Goal: Navigation & Orientation: Find specific page/section

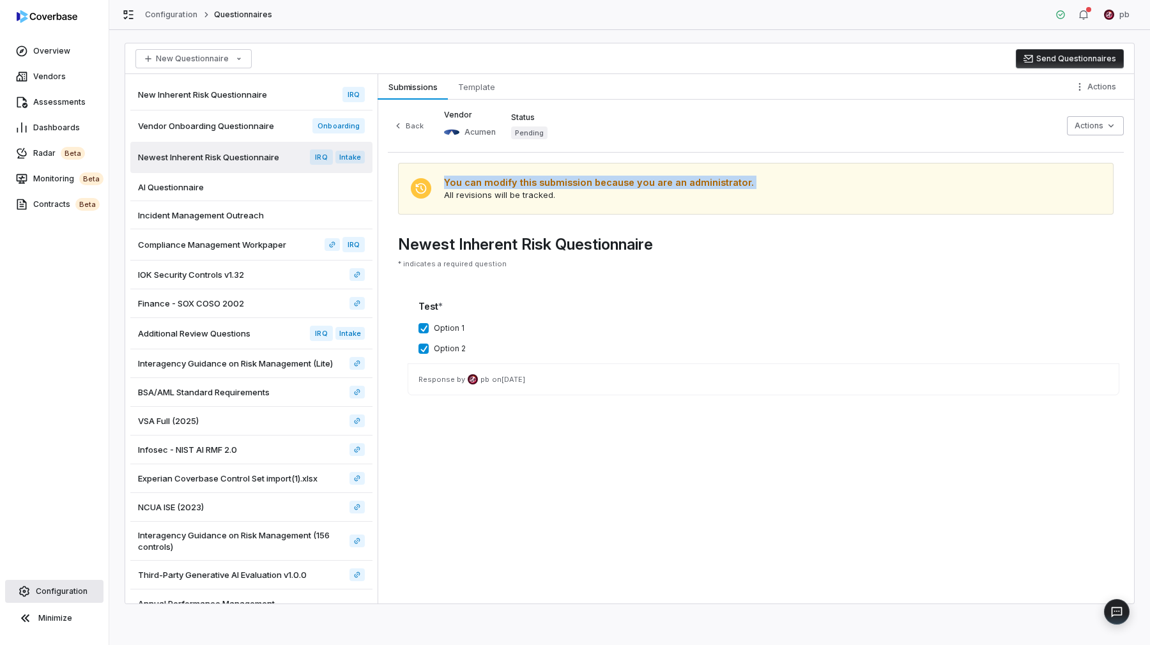
click at [65, 589] on span "Configuration" at bounding box center [62, 591] width 52 height 10
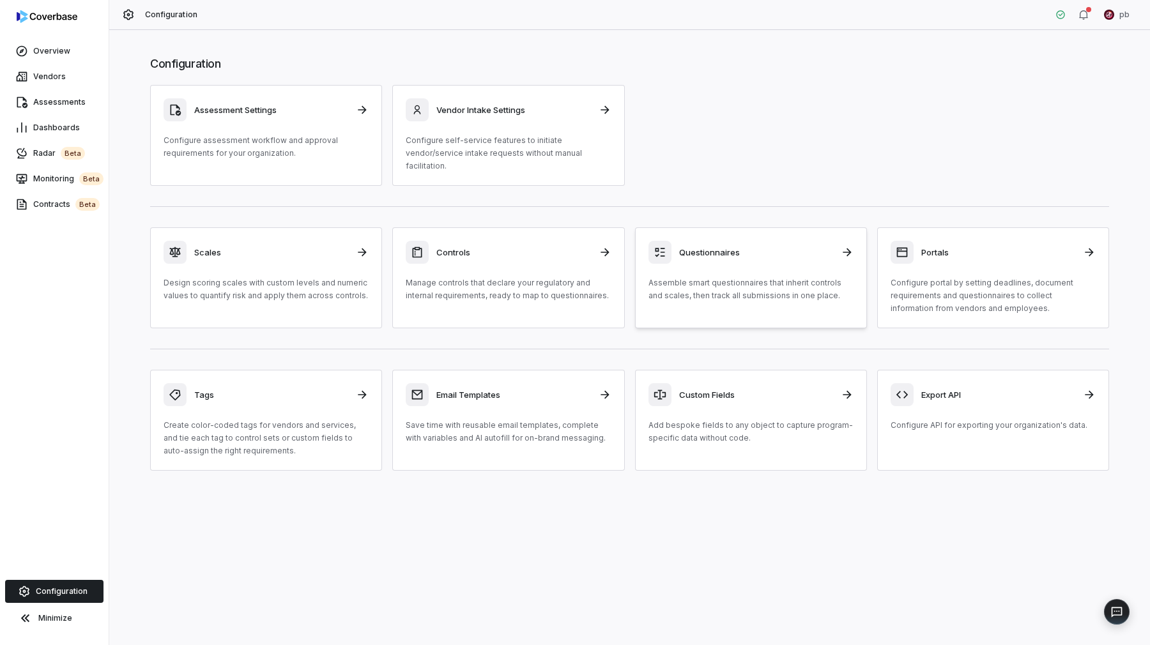
click at [756, 241] on div "Questionnaires" at bounding box center [750, 252] width 205 height 23
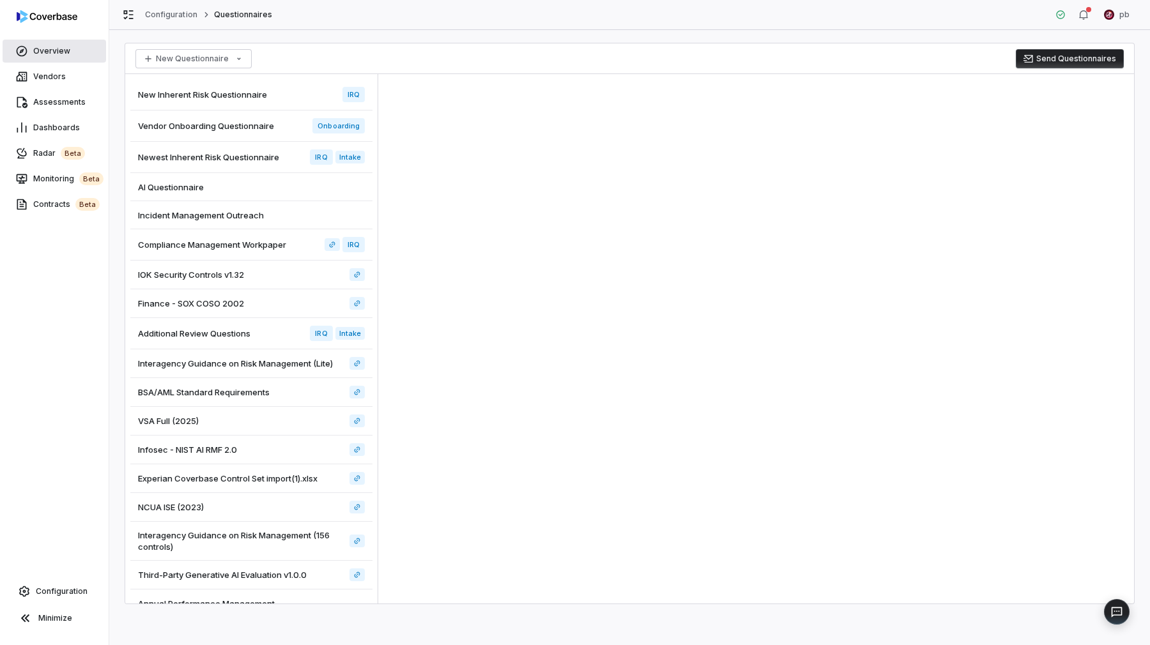
click at [5, 62] on link "Overview" at bounding box center [54, 51] width 103 height 23
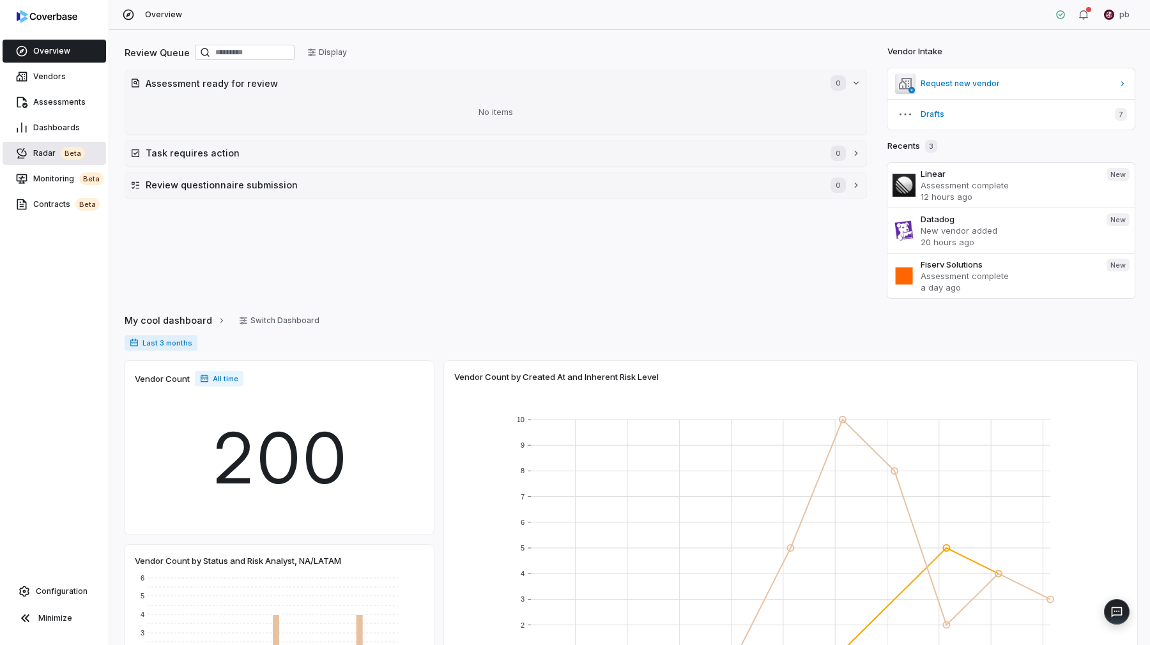
click at [51, 155] on span "Radar beta" at bounding box center [59, 153] width 52 height 13
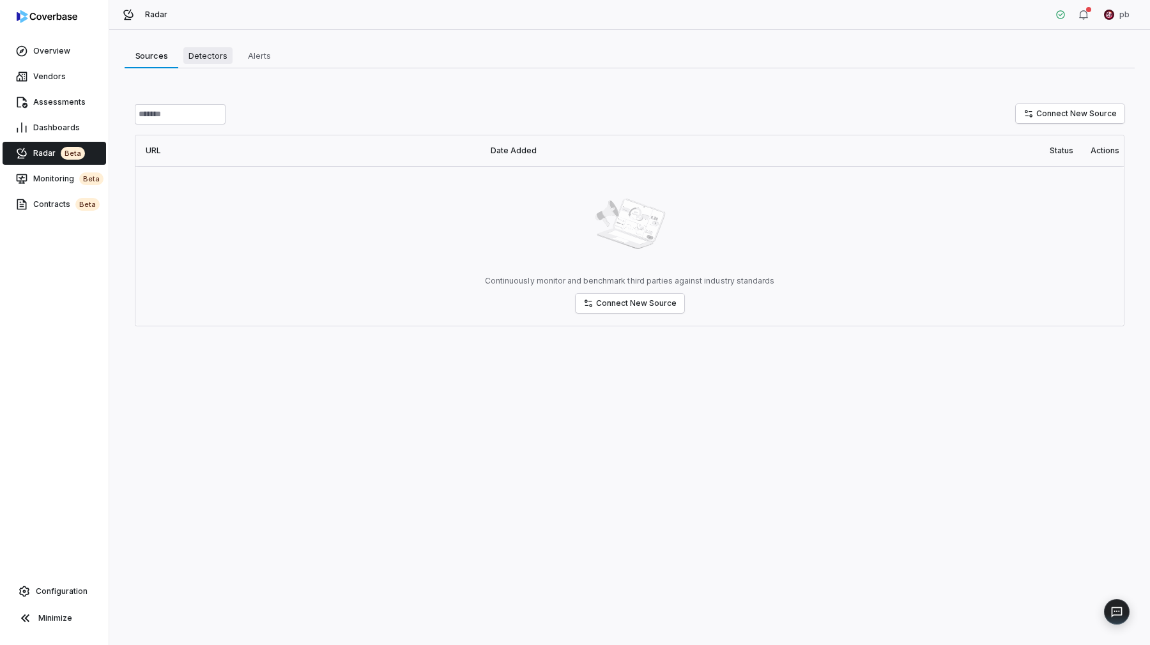
click at [190, 61] on span "Detectors" at bounding box center [207, 55] width 49 height 17
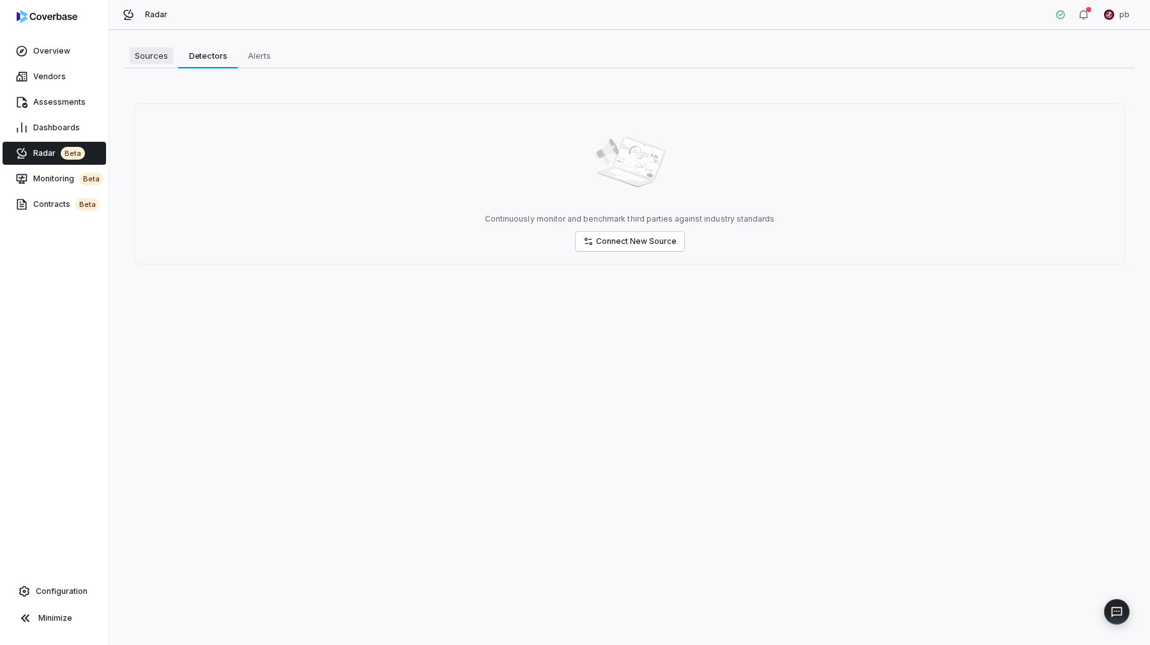
click at [138, 63] on span "Sources" at bounding box center [151, 55] width 43 height 17
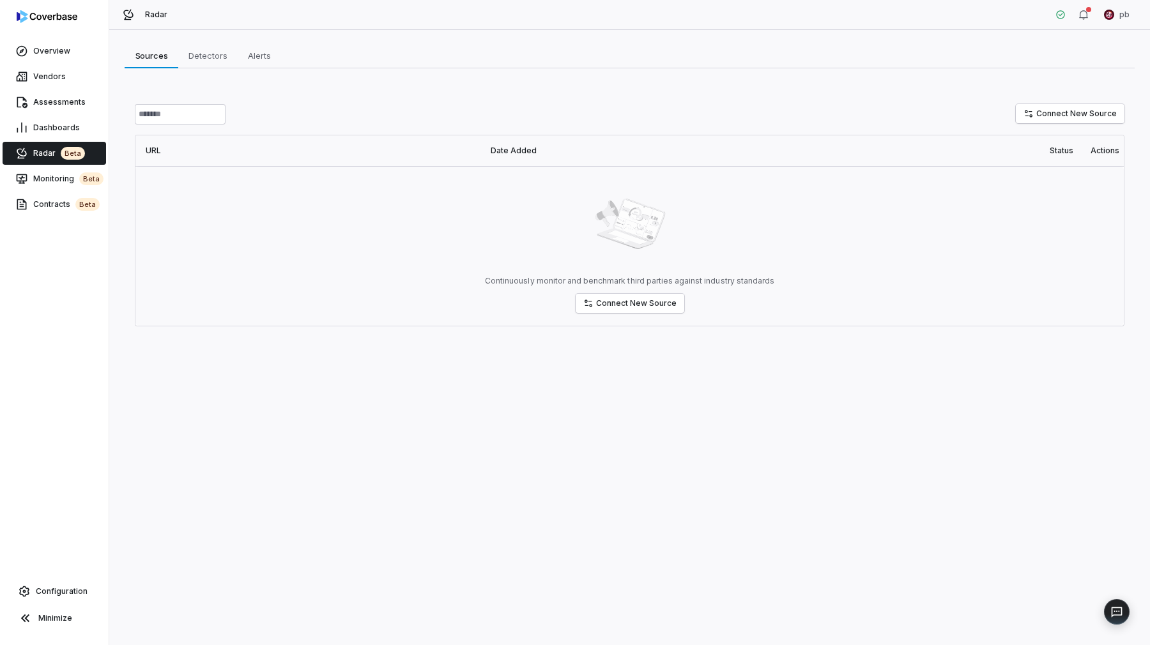
click at [187, 69] on div "Sources Sources Detectors Detectors Alerts Alerts Connect New Source URL Date A…" at bounding box center [630, 192] width 1010 height 299
click at [192, 66] on link "Detectors Detectors" at bounding box center [207, 56] width 59 height 26
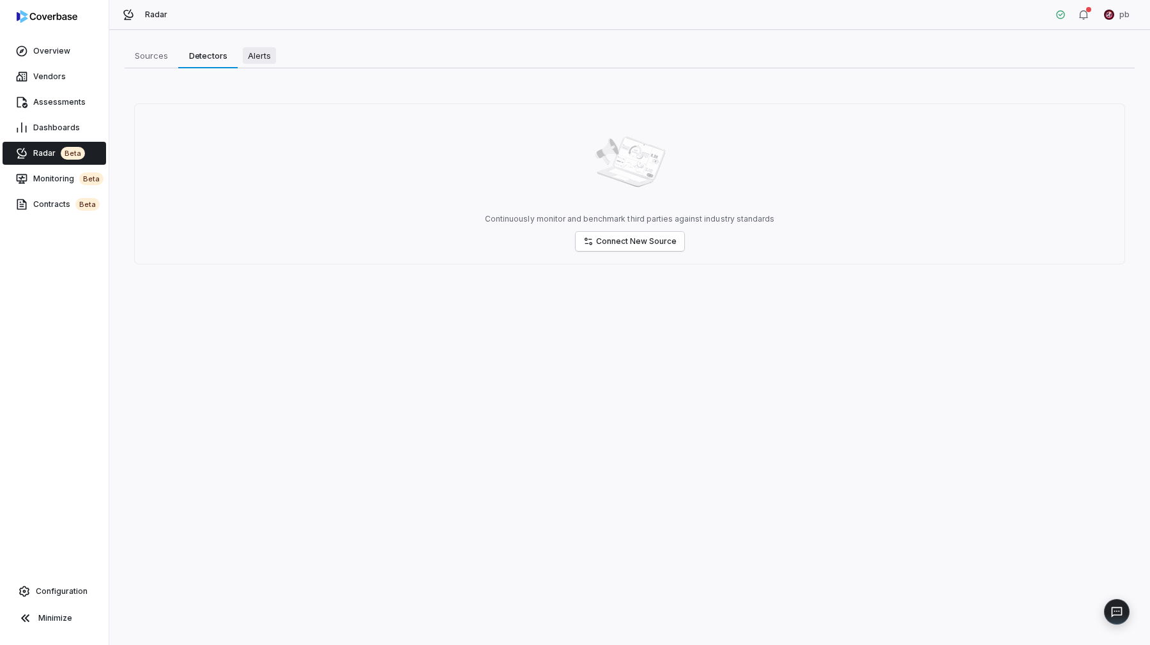
click at [245, 67] on link "Alerts Alerts" at bounding box center [259, 56] width 43 height 26
click at [152, 59] on span "Sources" at bounding box center [151, 55] width 43 height 17
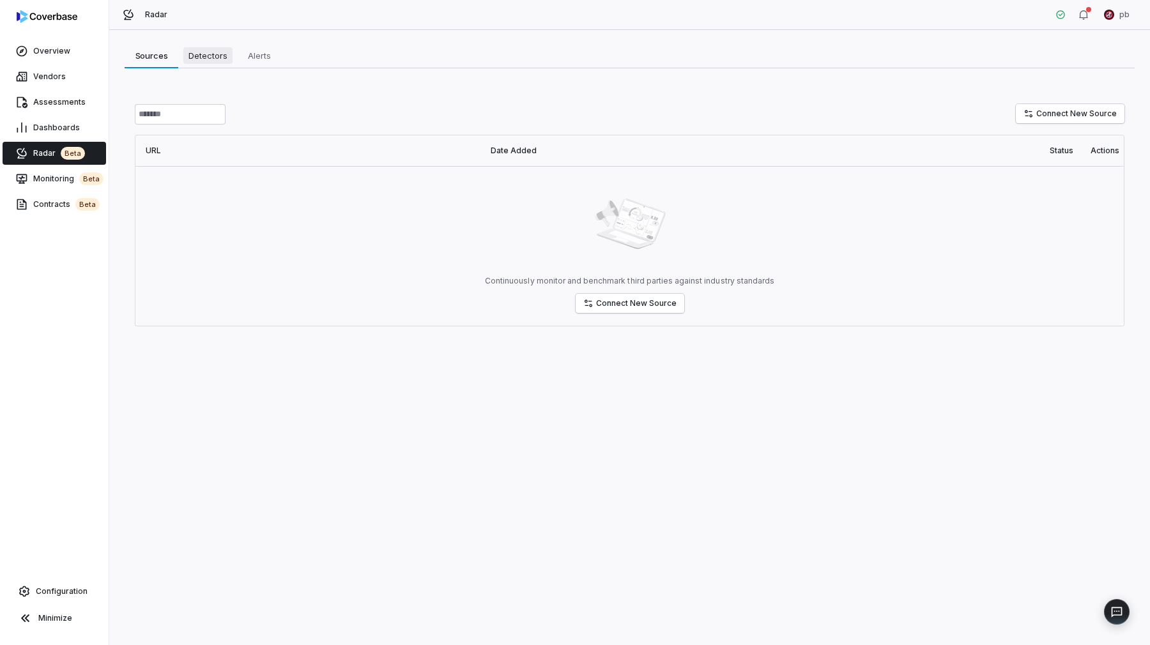
click at [204, 47] on span "Detectors" at bounding box center [207, 55] width 49 height 17
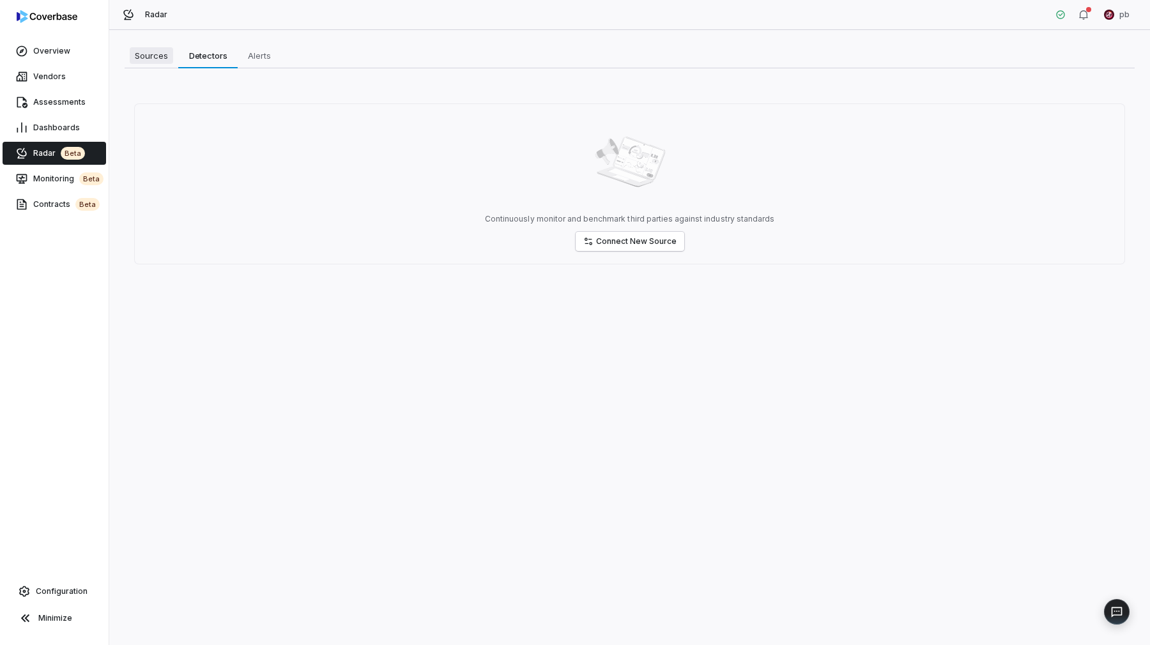
click at [143, 53] on span "Sources" at bounding box center [151, 55] width 43 height 17
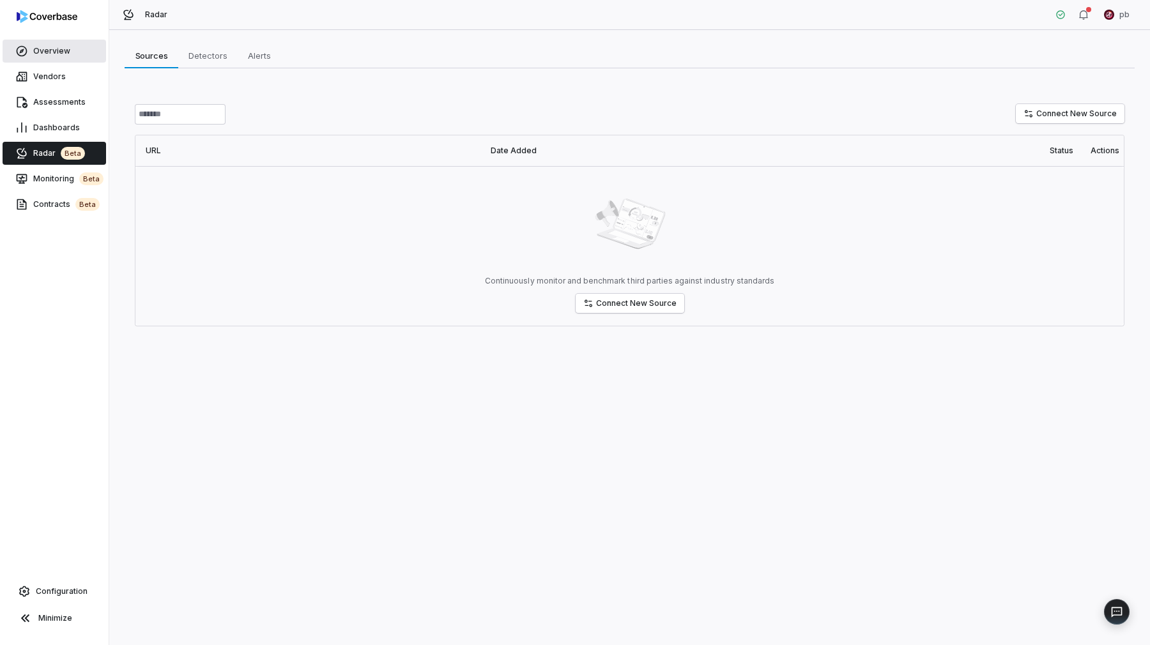
click at [74, 61] on link "Overview" at bounding box center [54, 51] width 103 height 23
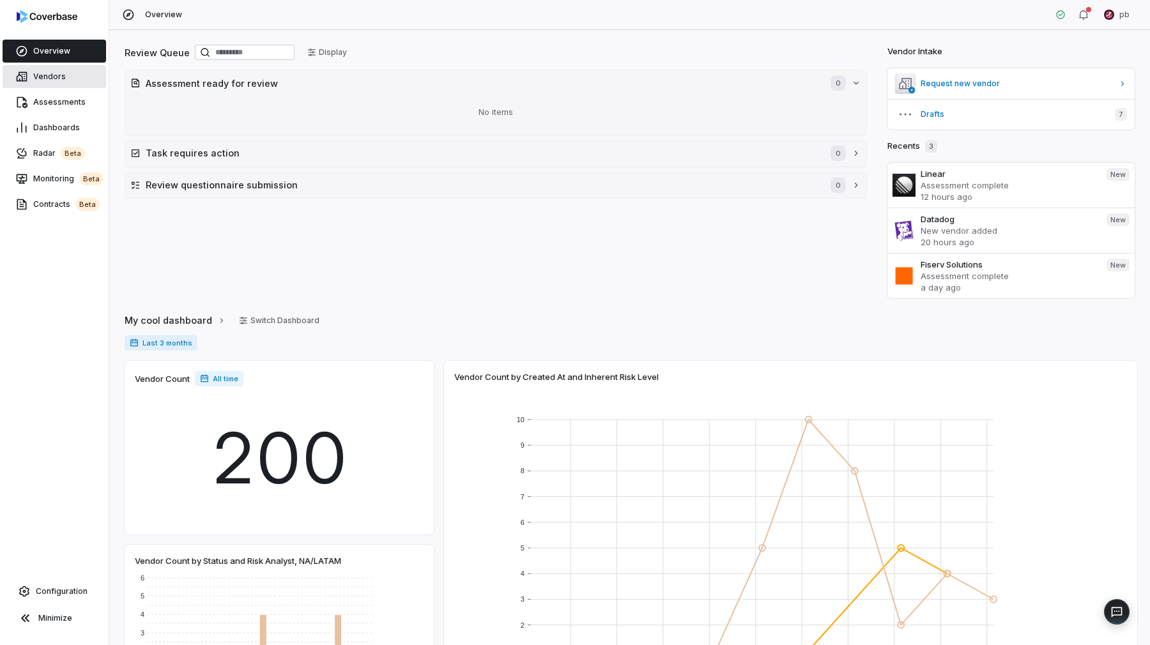
click at [67, 78] on link "Vendors" at bounding box center [54, 76] width 103 height 23
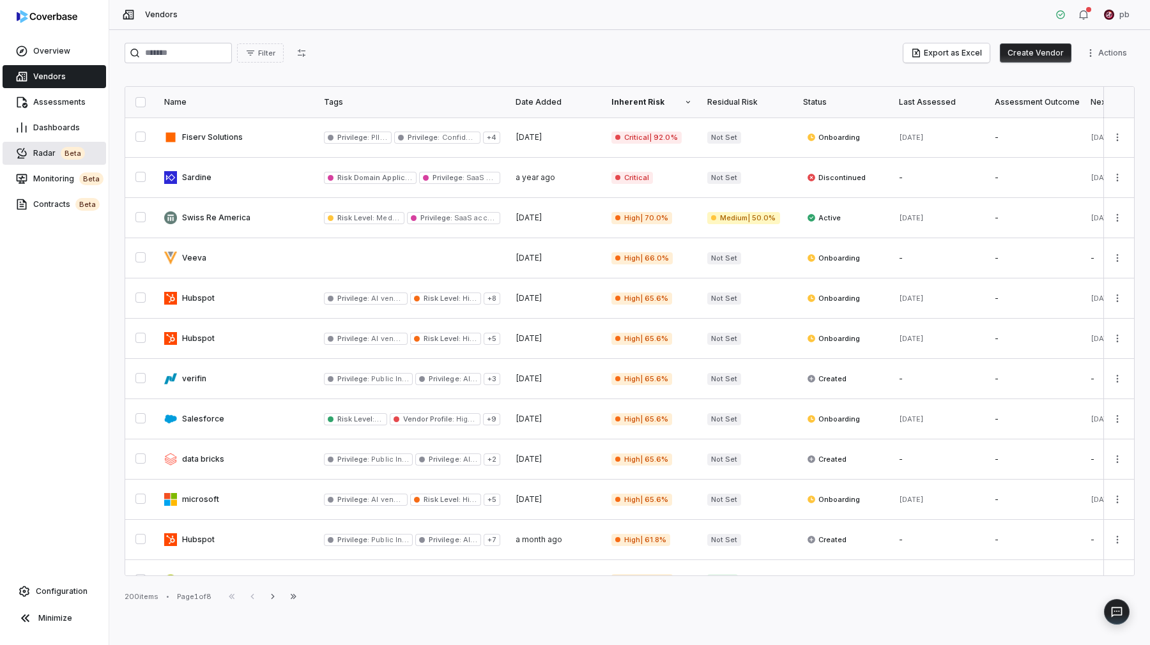
click at [77, 142] on link "Radar beta" at bounding box center [54, 153] width 103 height 23
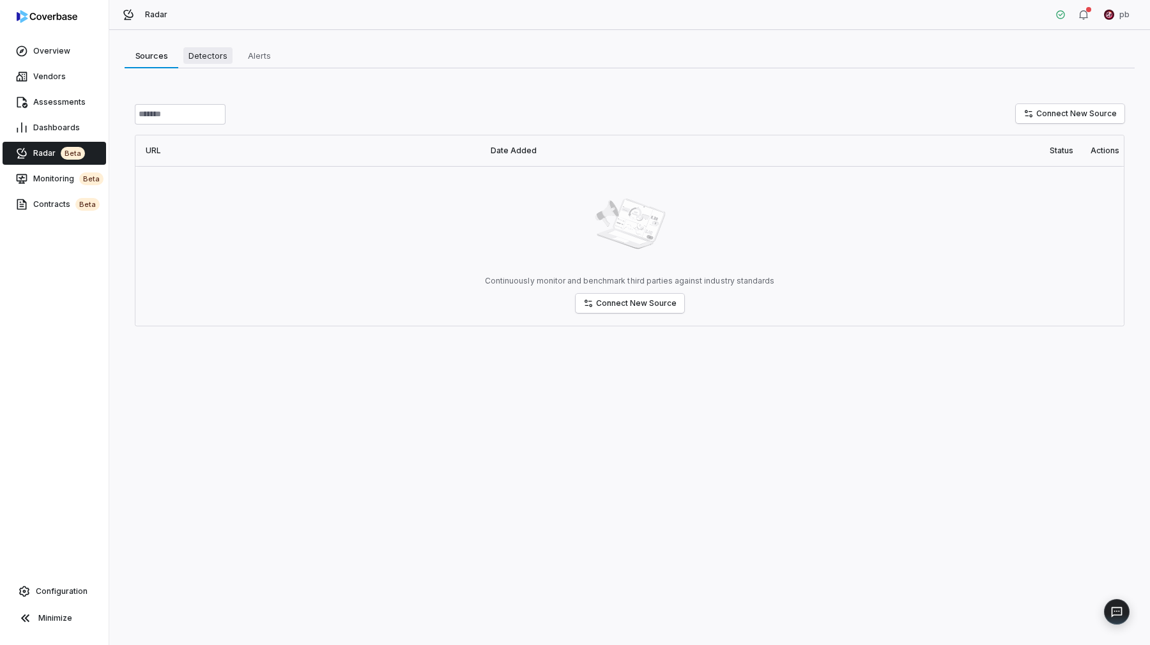
click at [183, 53] on span "Detectors" at bounding box center [207, 55] width 49 height 17
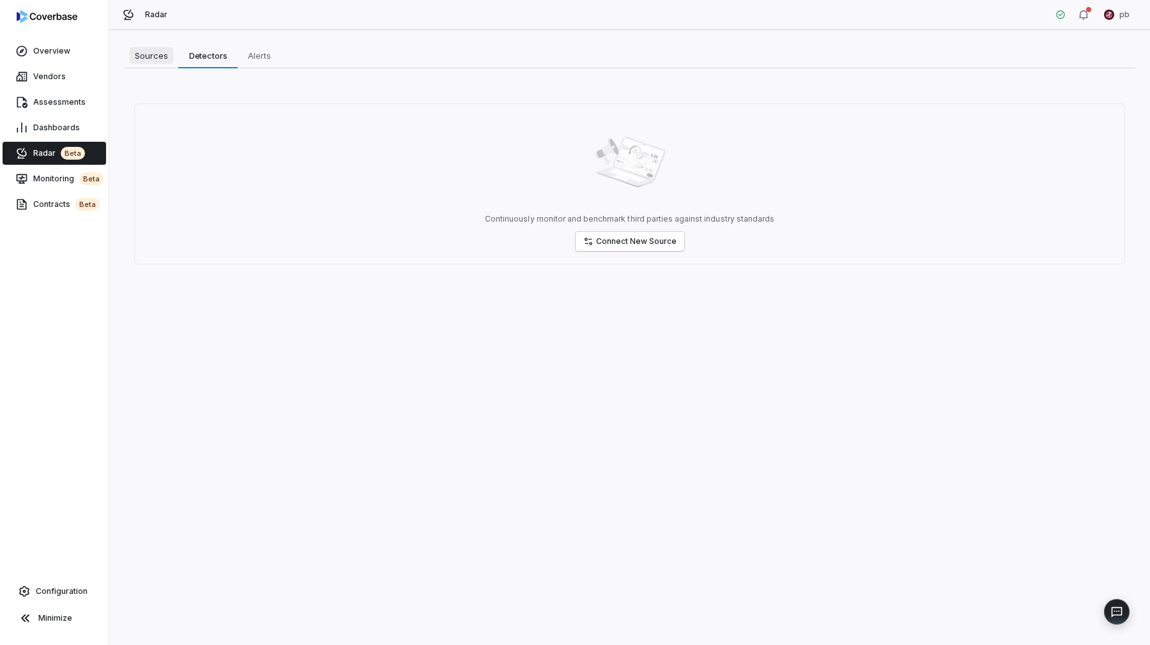
click at [148, 59] on span "Sources" at bounding box center [151, 55] width 43 height 17
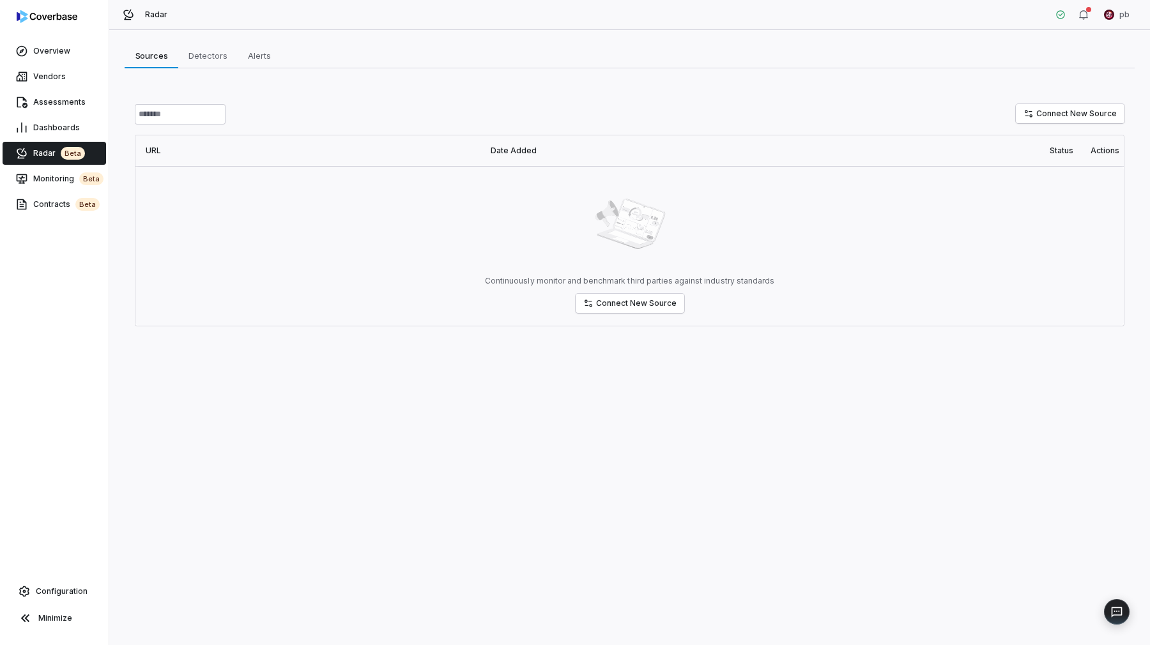
click at [171, 170] on div "Continuously monitor and benchmark third parties against industry standards Con…" at bounding box center [629, 246] width 988 height 160
drag, startPoint x: 152, startPoint y: 147, endPoint x: 283, endPoint y: 172, distance: 133.3
click at [279, 174] on div "URL Date Added Status Actions Continuously monitor and benchmark third parties …" at bounding box center [629, 231] width 989 height 192
click at [295, 172] on div "Continuously monitor and benchmark third parties against industry standards Con…" at bounding box center [629, 246] width 988 height 160
